Goal: Information Seeking & Learning: Learn about a topic

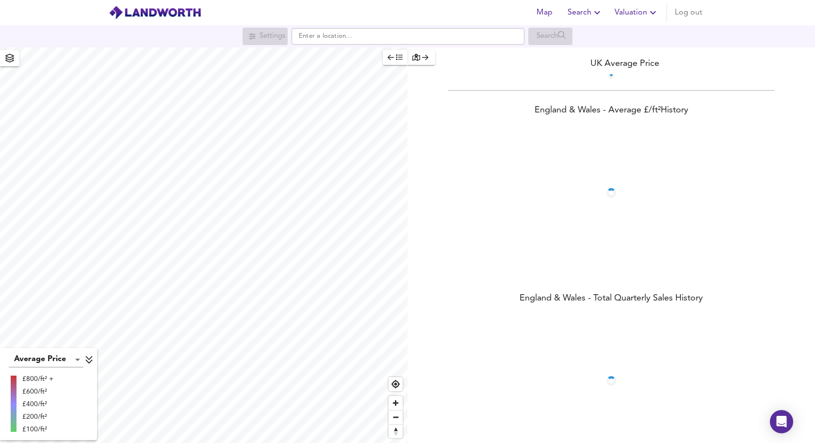
click at [575, 16] on span "Search" at bounding box center [584, 13] width 35 height 14
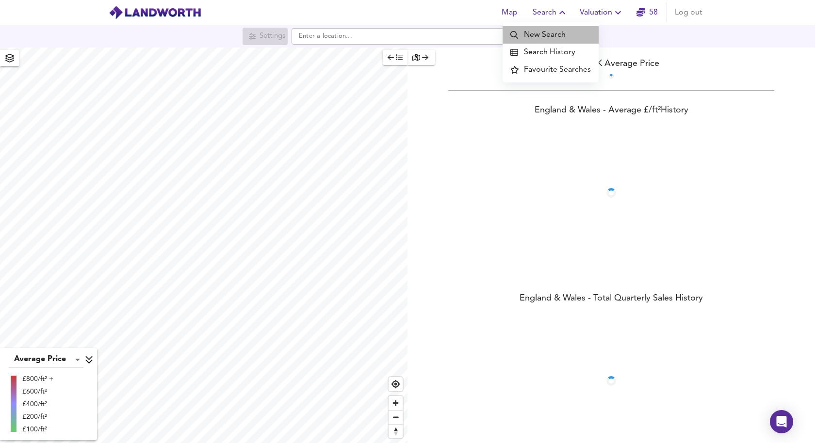
click at [587, 34] on li "New Search" at bounding box center [550, 34] width 96 height 17
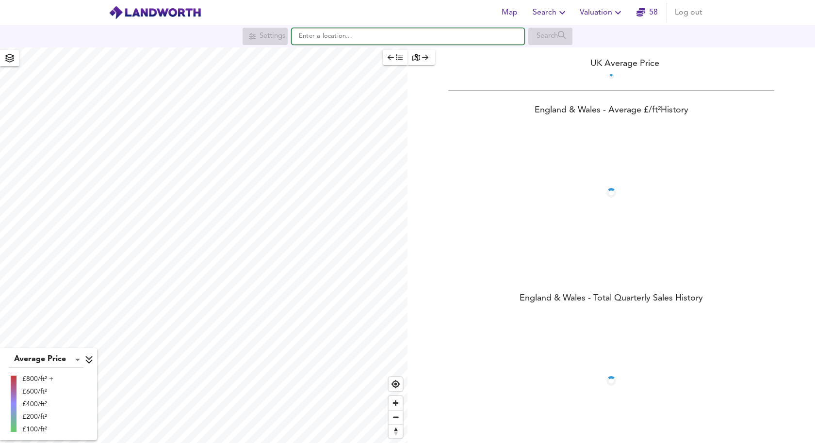
click at [342, 37] on input "text" at bounding box center [407, 36] width 233 height 16
paste input "CR8 3HE"
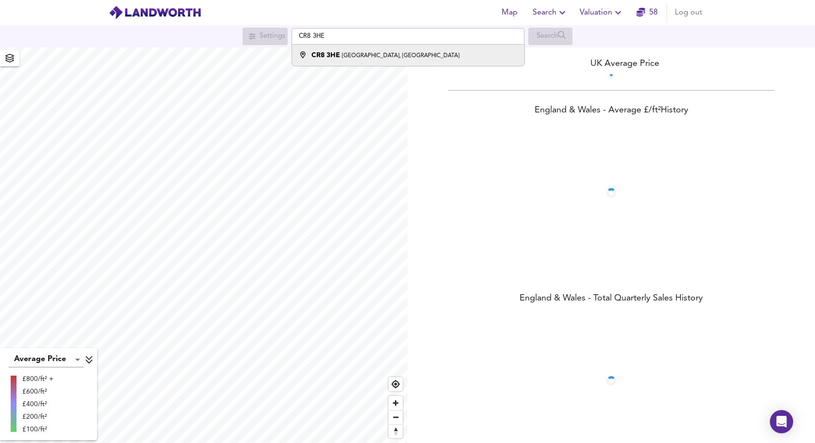
click at [337, 55] on strong "CR8 3HE" at bounding box center [325, 55] width 29 height 7
type input "[STREET_ADDRESS]"
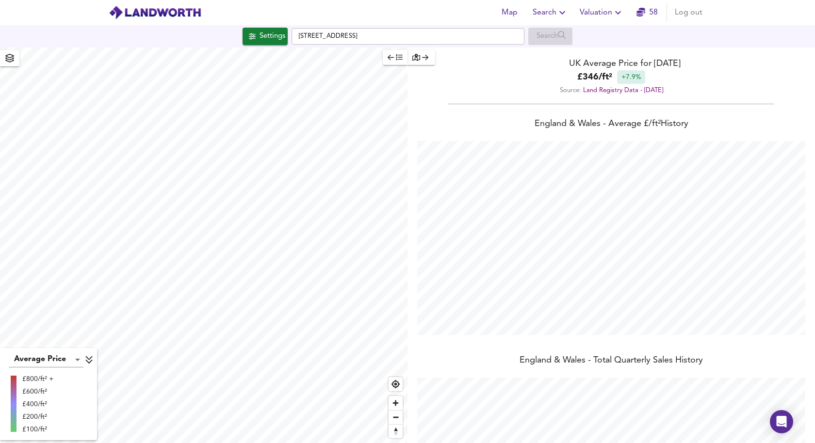
scroll to position [443, 815]
checkbox input "false"
checkbox input "true"
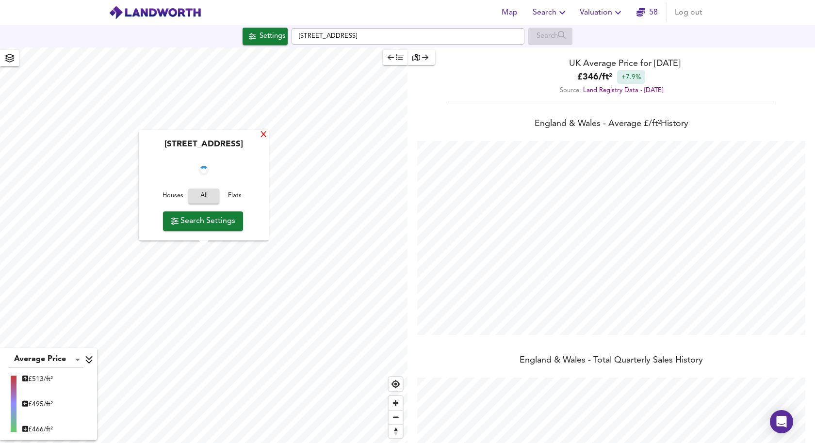
click at [268, 131] on div "X" at bounding box center [263, 135] width 8 height 9
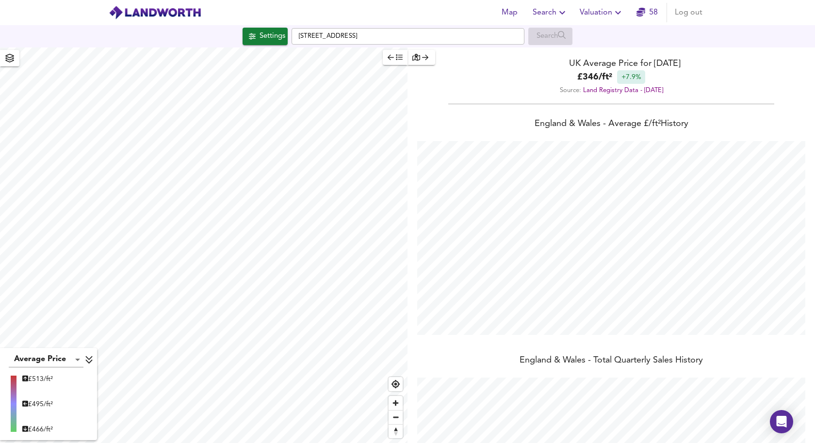
type input "201"
click at [252, 43] on button "Settings" at bounding box center [264, 36] width 45 height 17
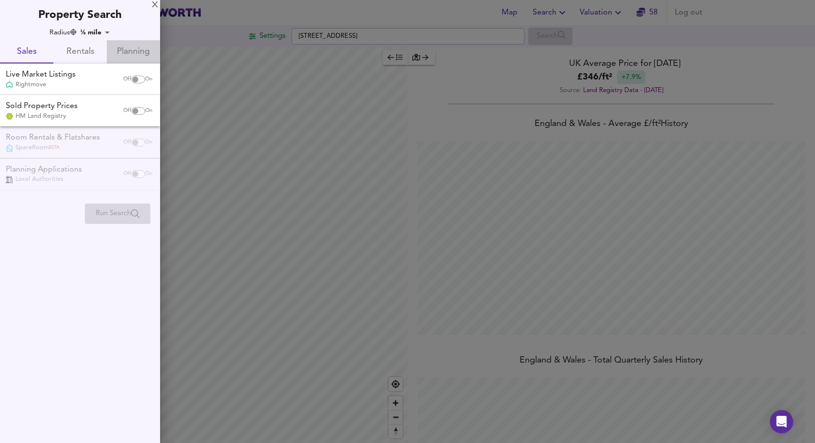
click at [130, 48] on span "Planning" at bounding box center [134, 52] width 42 height 15
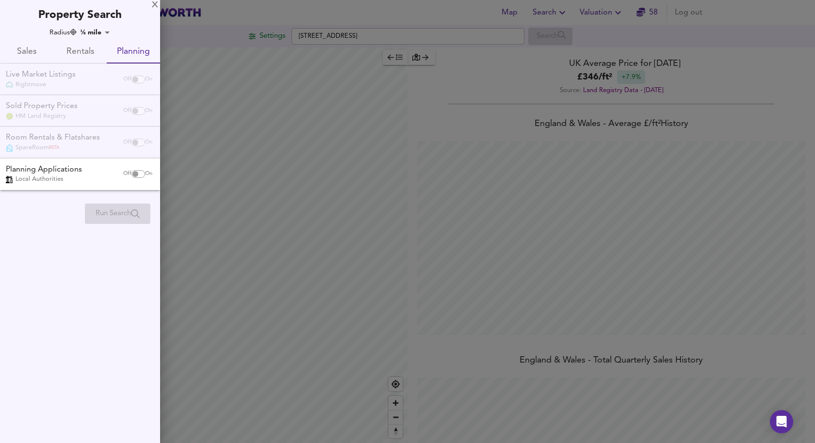
click at [131, 173] on input "checkbox" at bounding box center [135, 174] width 23 height 8
checkbox input "true"
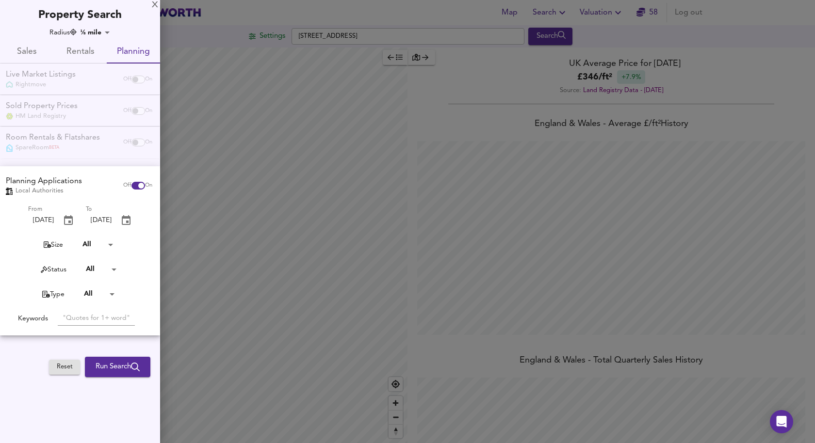
click at [115, 371] on span "Run Search" at bounding box center [118, 367] width 44 height 13
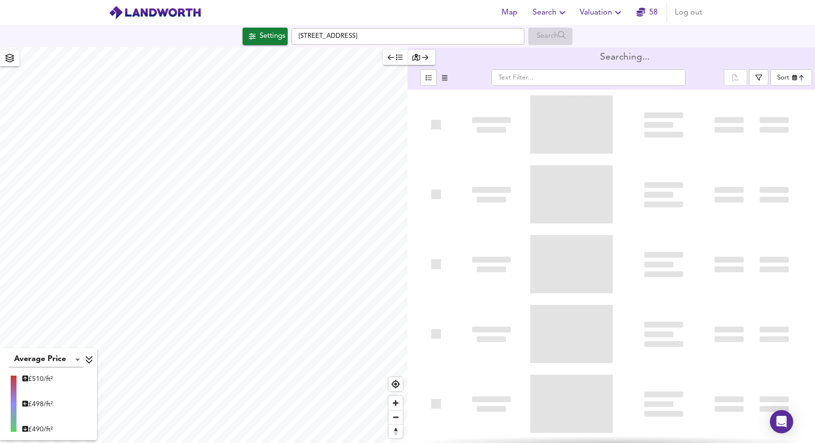
type input "newest"
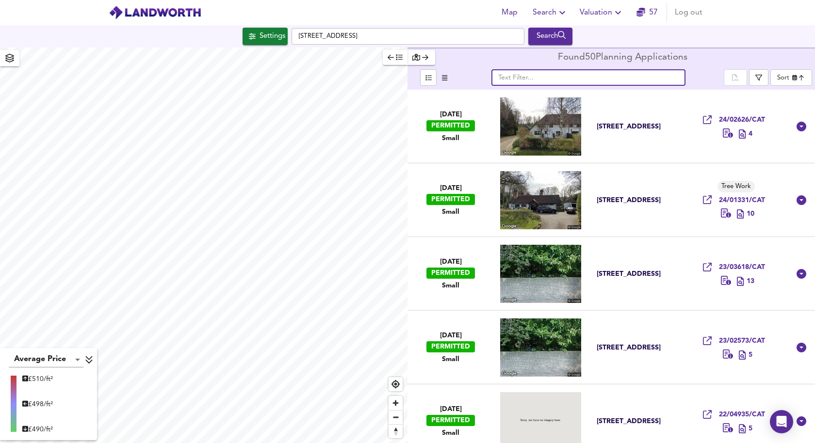
click at [521, 81] on input "text" at bounding box center [588, 77] width 194 height 16
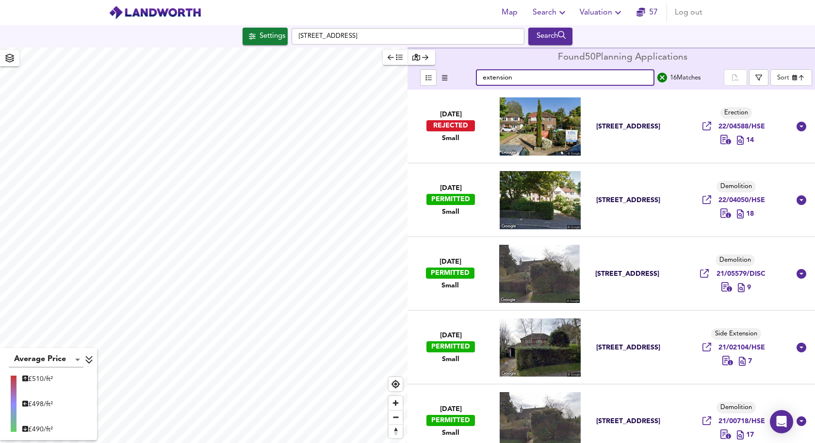
type input "extension"
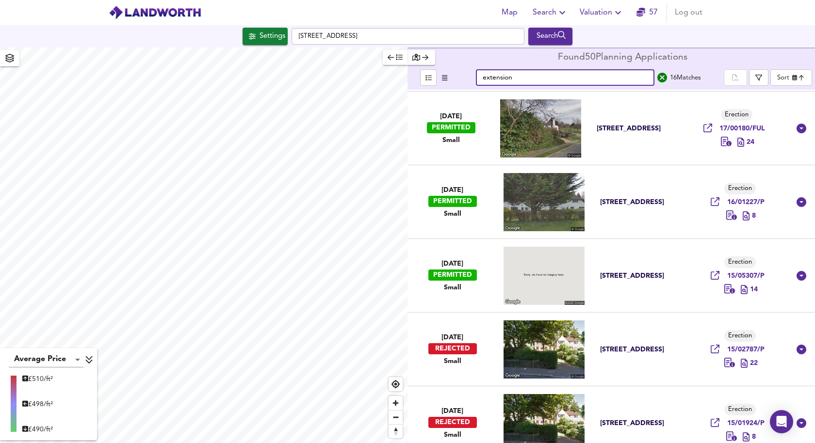
scroll to position [580, 0]
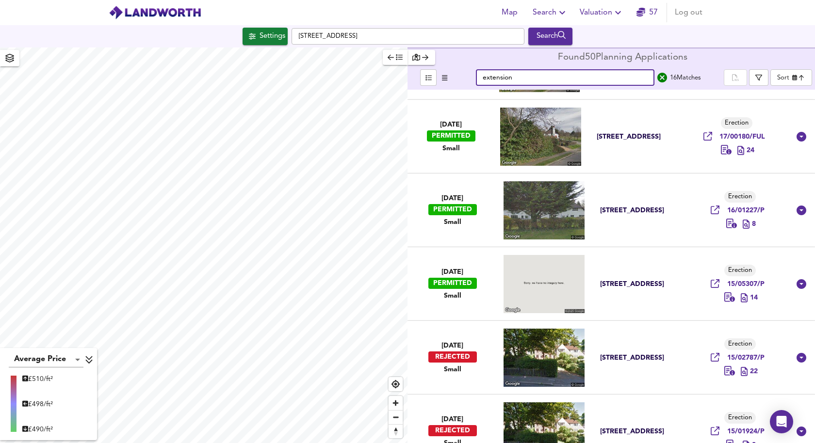
click at [644, 282] on div "[STREET_ADDRESS]" at bounding box center [634, 284] width 68 height 9
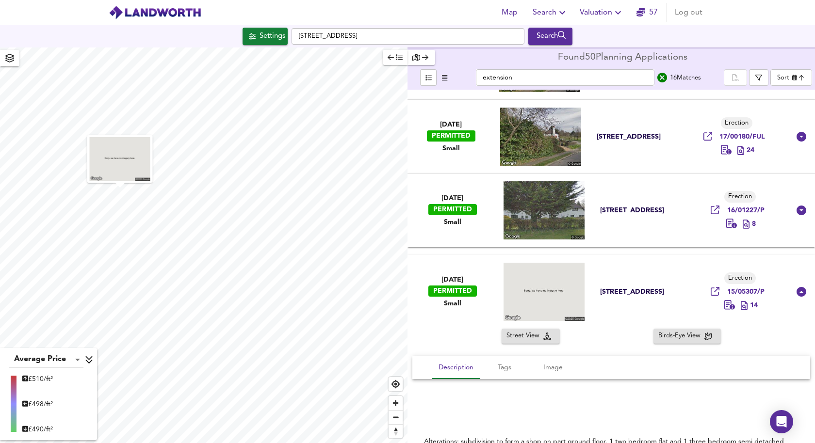
click at [728, 306] on icon at bounding box center [729, 304] width 11 height 9
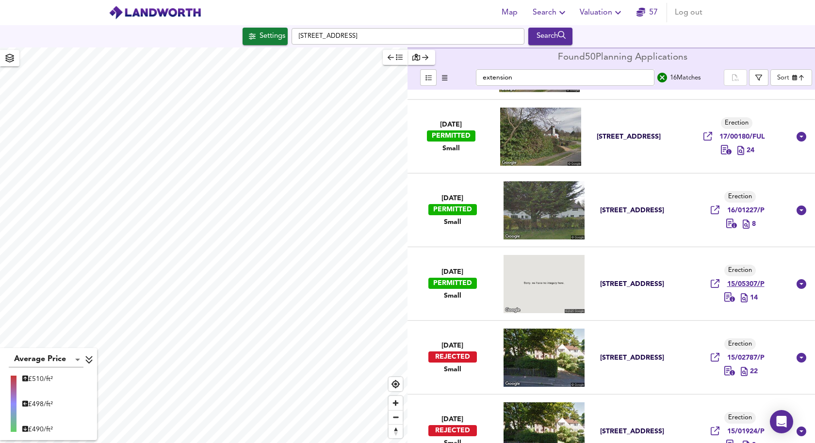
click at [710, 285] on icon at bounding box center [714, 283] width 9 height 9
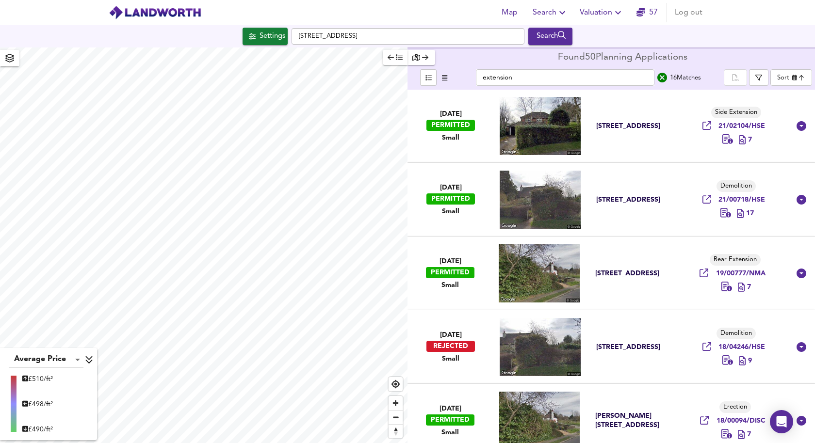
scroll to position [226, 0]
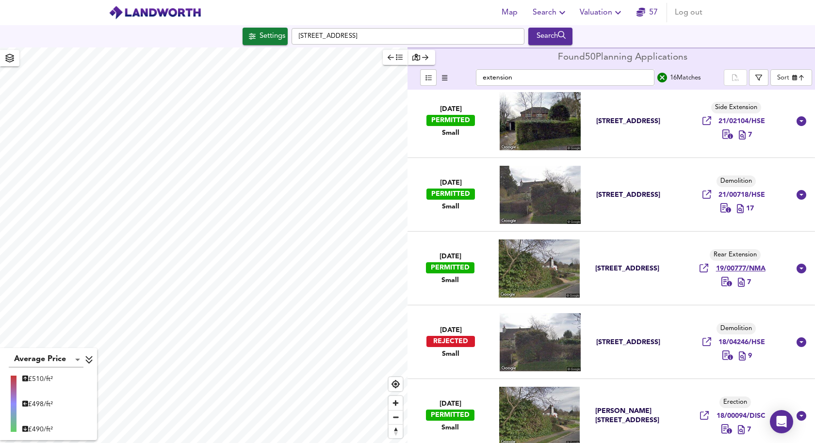
click at [699, 265] on icon at bounding box center [703, 268] width 9 height 9
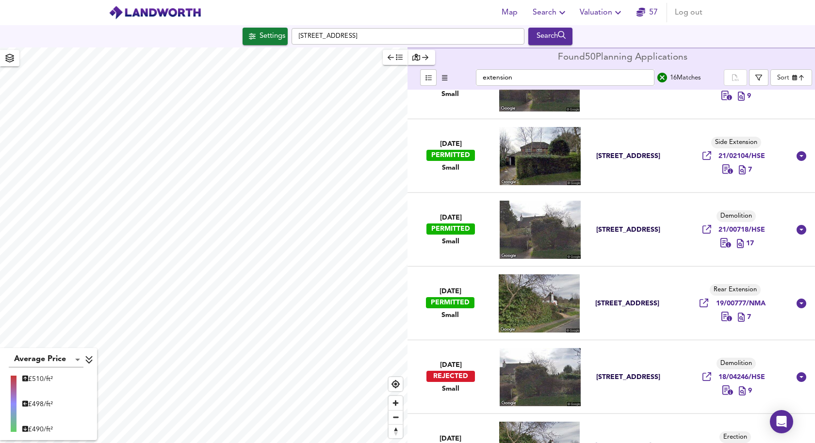
scroll to position [190, 0]
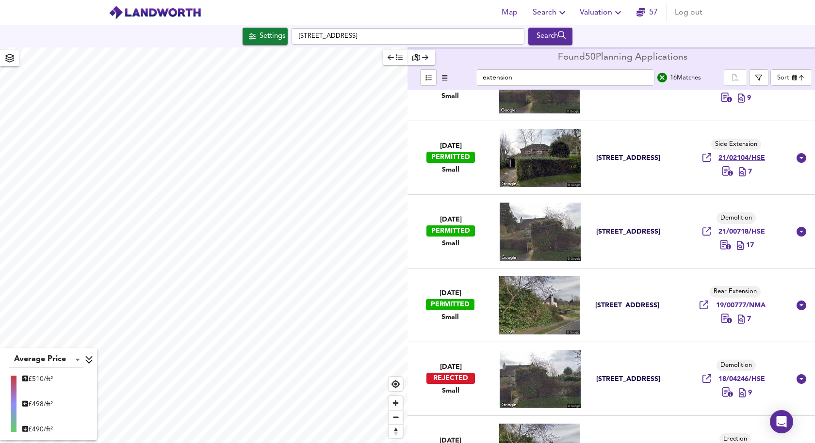
click at [704, 159] on icon at bounding box center [706, 157] width 9 height 9
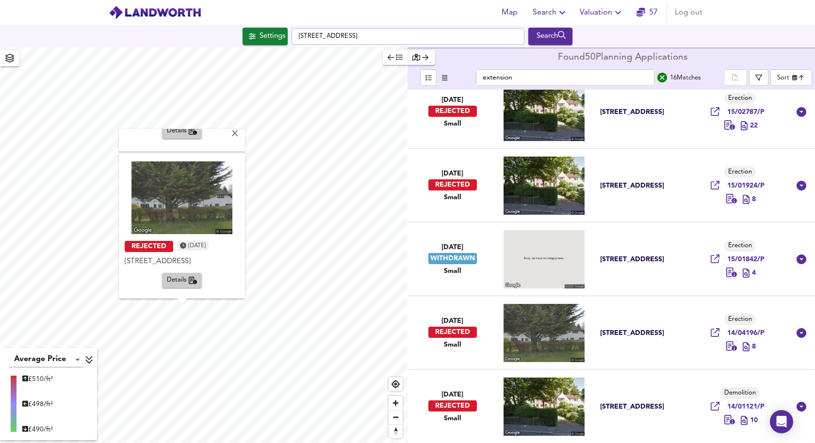
scroll to position [0, 0]
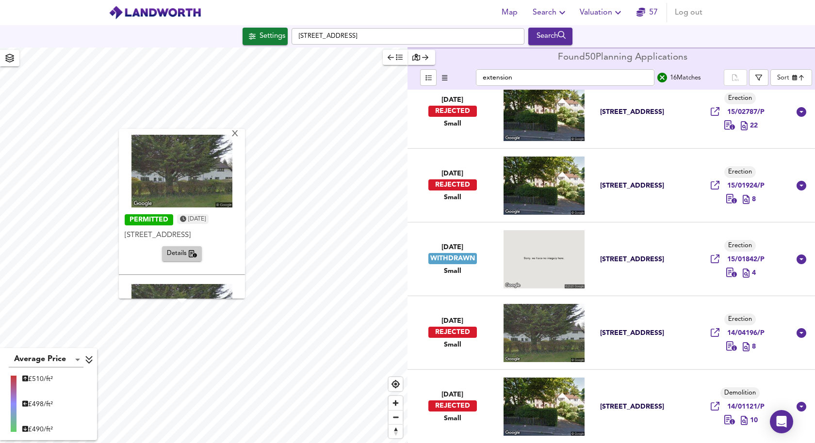
click at [184, 252] on span "Details" at bounding box center [182, 253] width 31 height 11
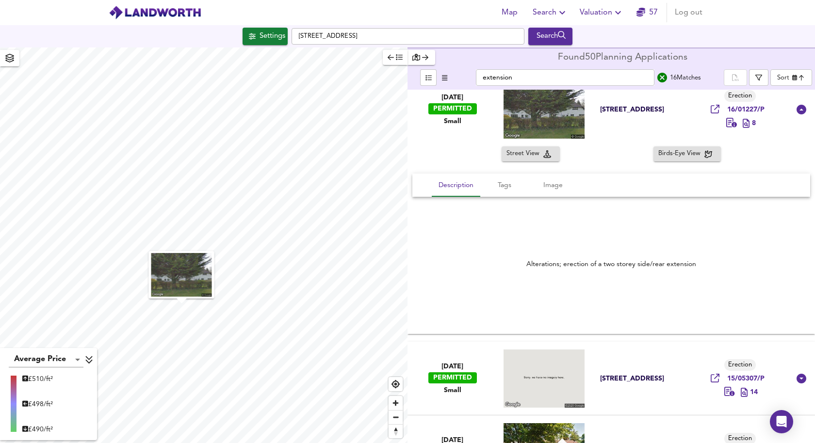
scroll to position [663, 0]
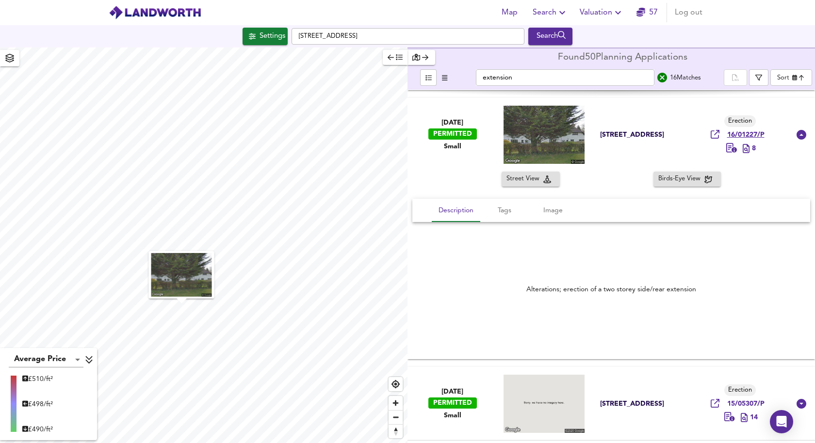
click at [712, 136] on icon at bounding box center [714, 134] width 9 height 9
